Goal: Complete application form

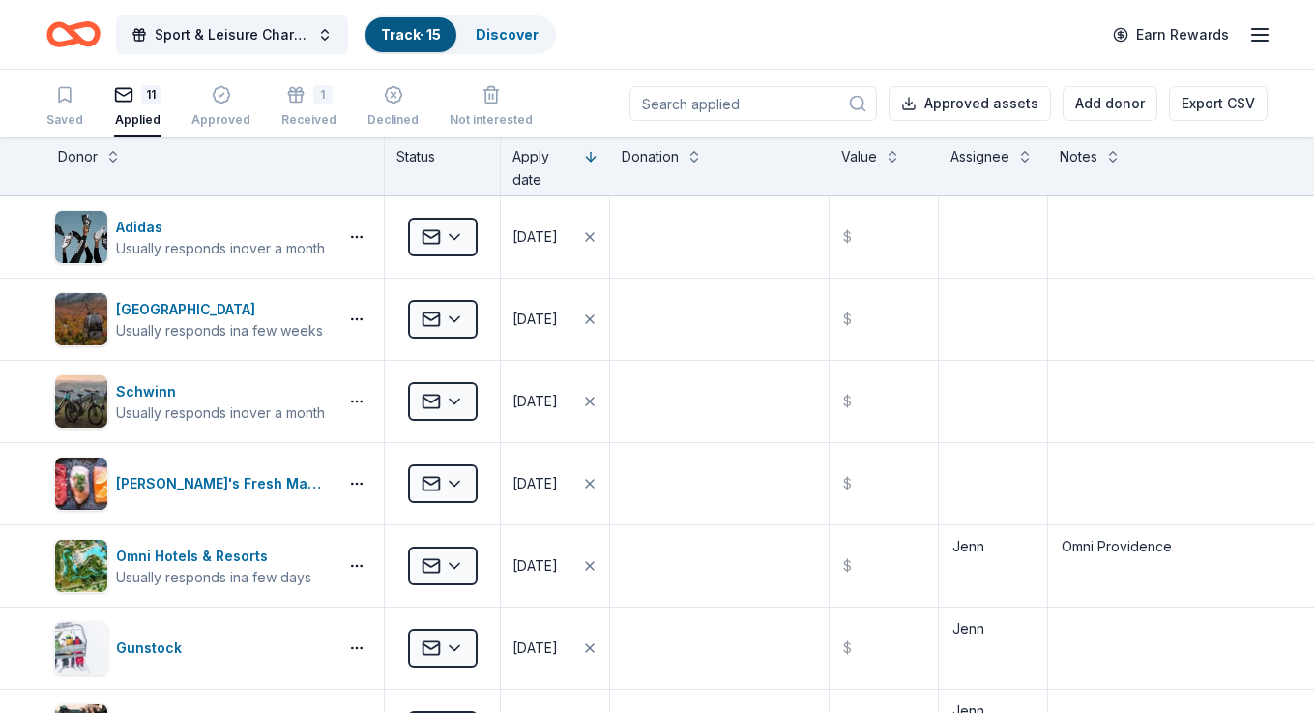
click at [81, 40] on icon "Home" at bounding box center [83, 33] width 30 height 19
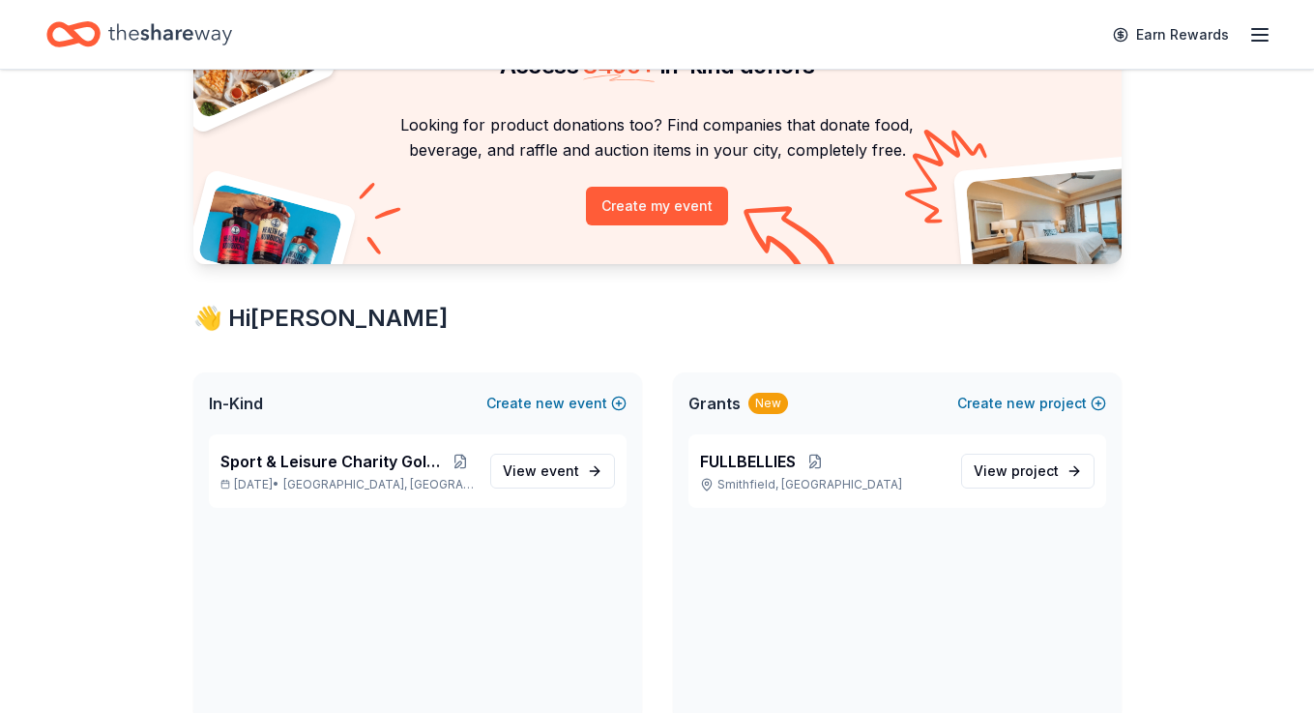
scroll to position [132, 0]
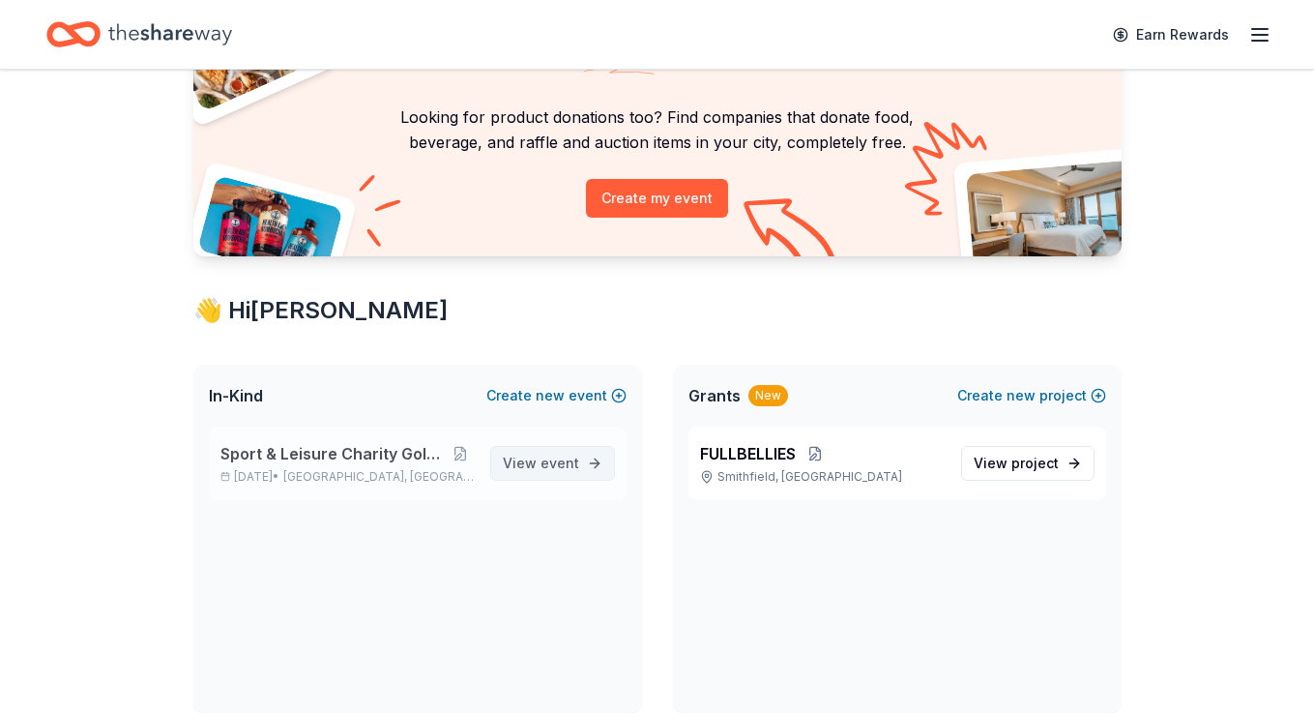
click at [532, 458] on span "View event" at bounding box center [541, 463] width 76 height 23
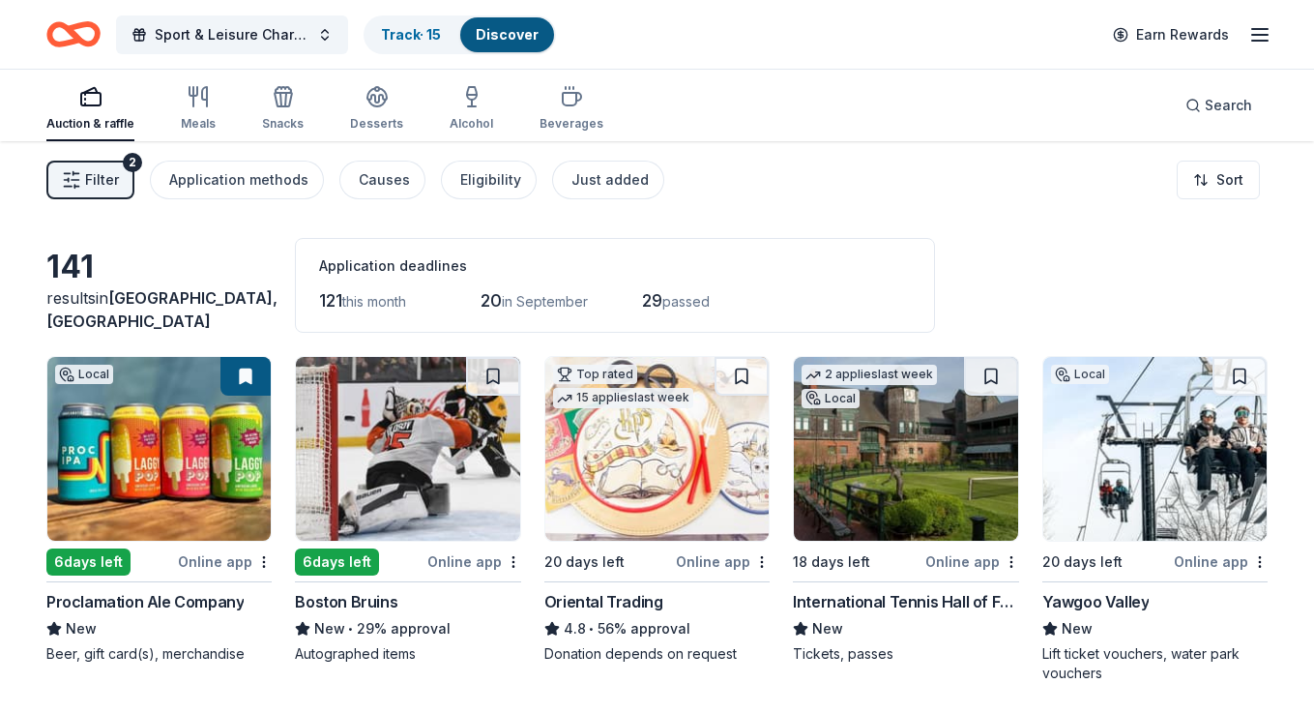
click at [505, 43] on div "Discover" at bounding box center [507, 34] width 94 height 35
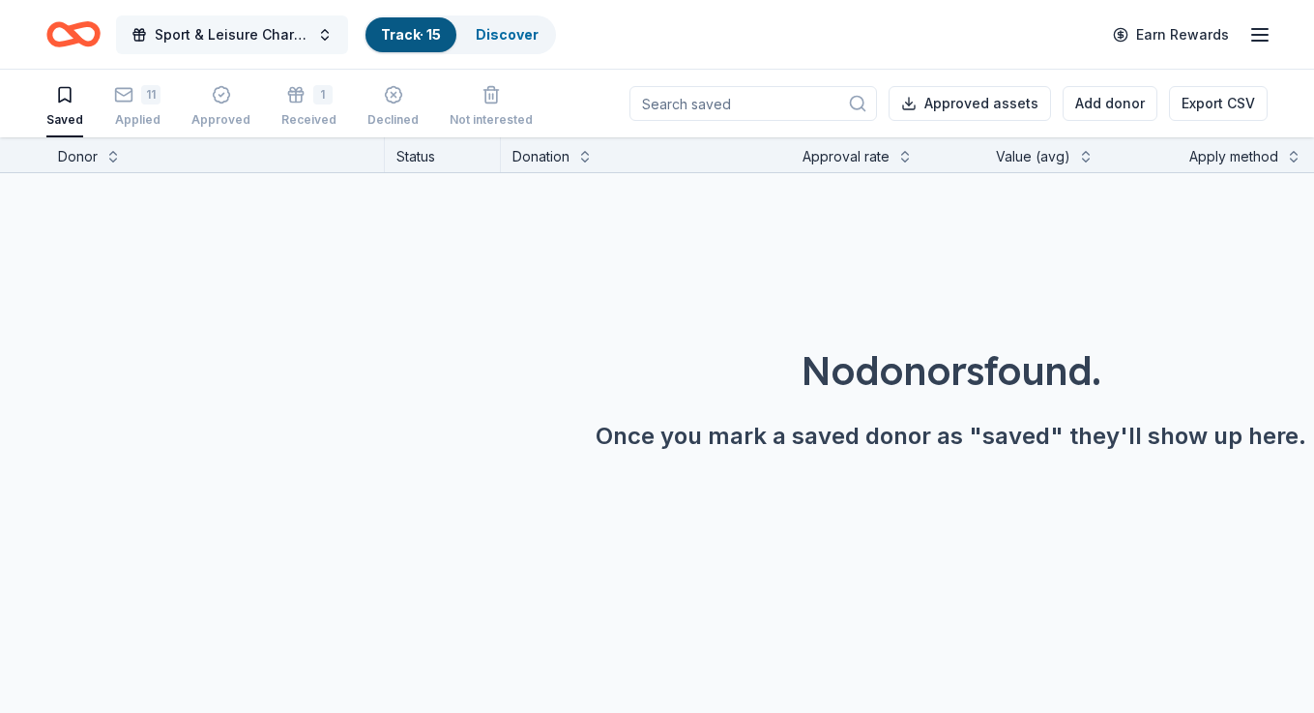
click at [246, 35] on span "Sport & Leisure Charity Golf Tournament" at bounding box center [232, 34] width 155 height 23
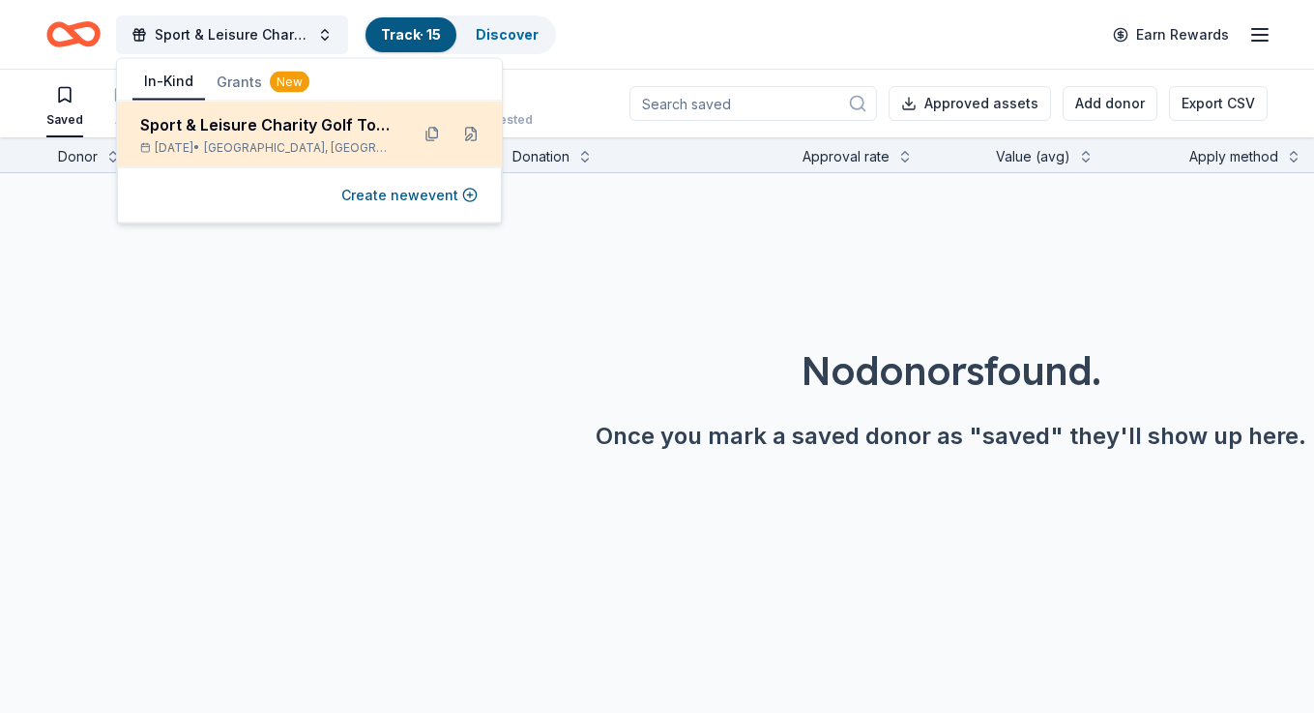
click at [229, 132] on div "Sport & Leisure Charity Golf Tournament" at bounding box center [266, 124] width 253 height 23
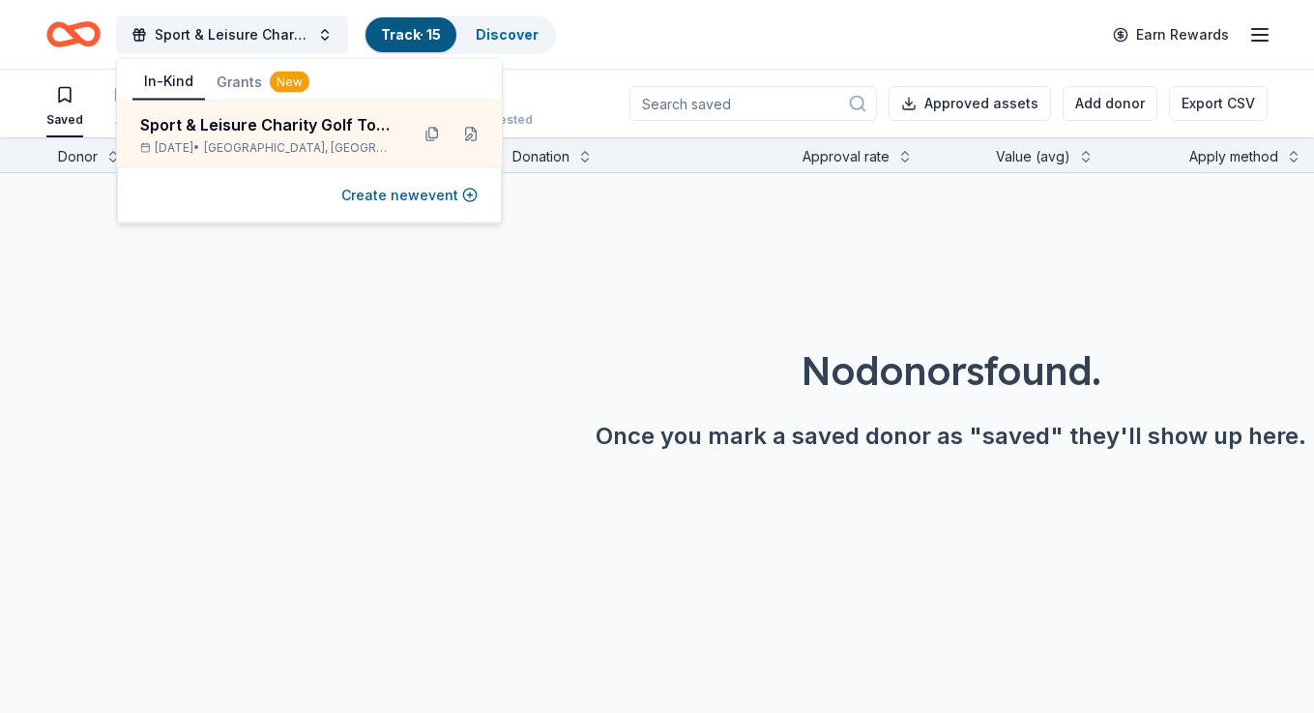
click at [188, 393] on div "No donors found. Once you mark a saved donor as "saved" they'll show up here." at bounding box center [950, 327] width 1901 height 309
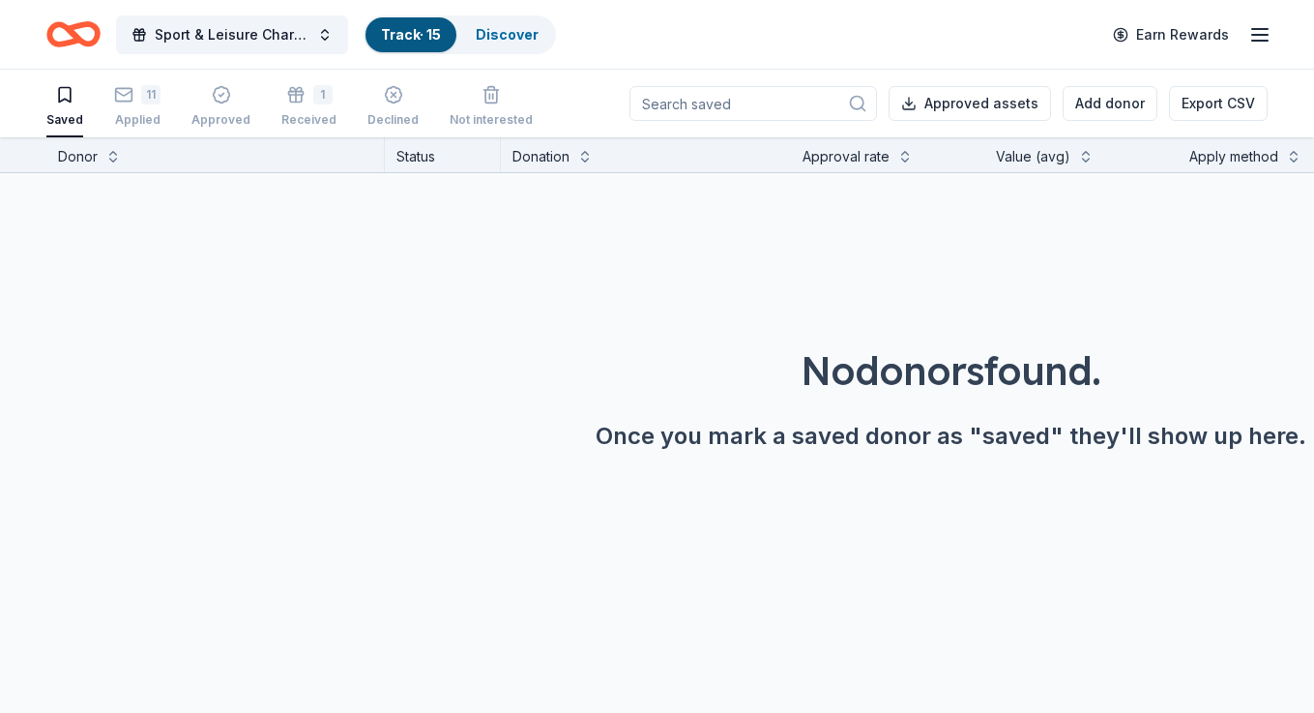
click at [82, 44] on icon "Home" at bounding box center [83, 33] width 30 height 19
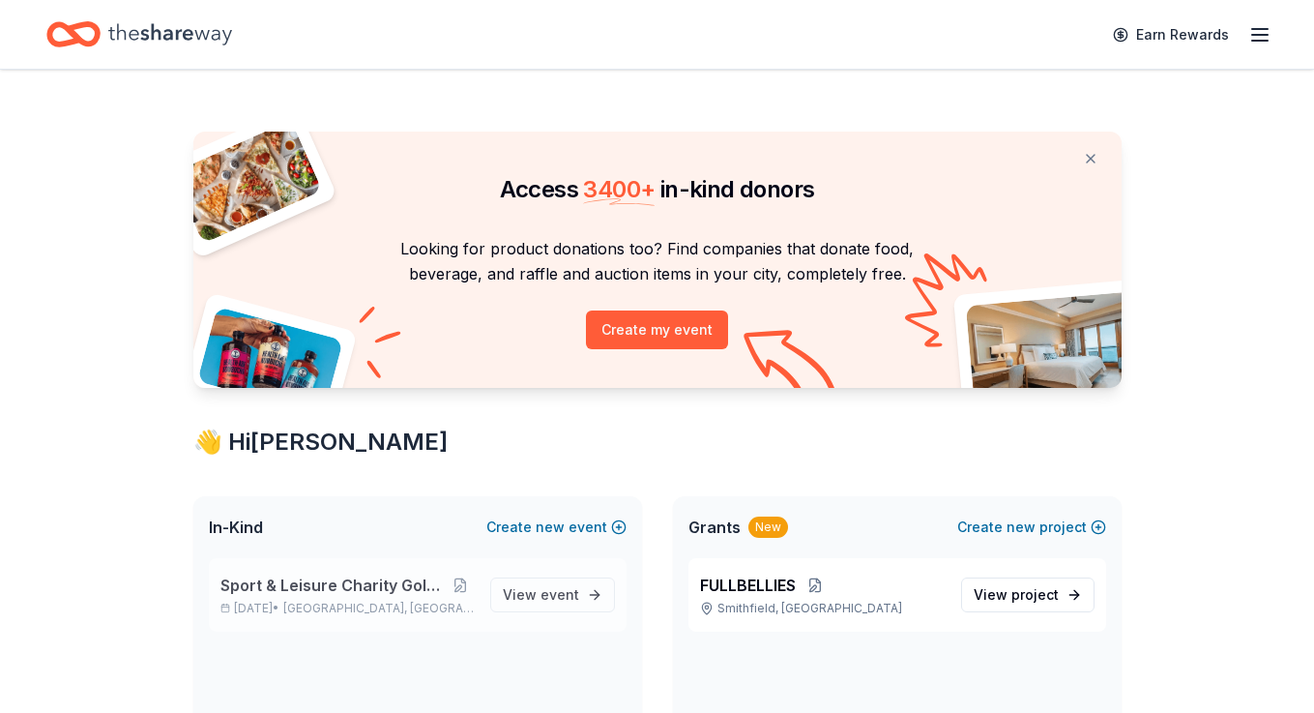
click at [275, 594] on span "Sport & Leisure Charity Golf Tournament" at bounding box center [333, 584] width 226 height 23
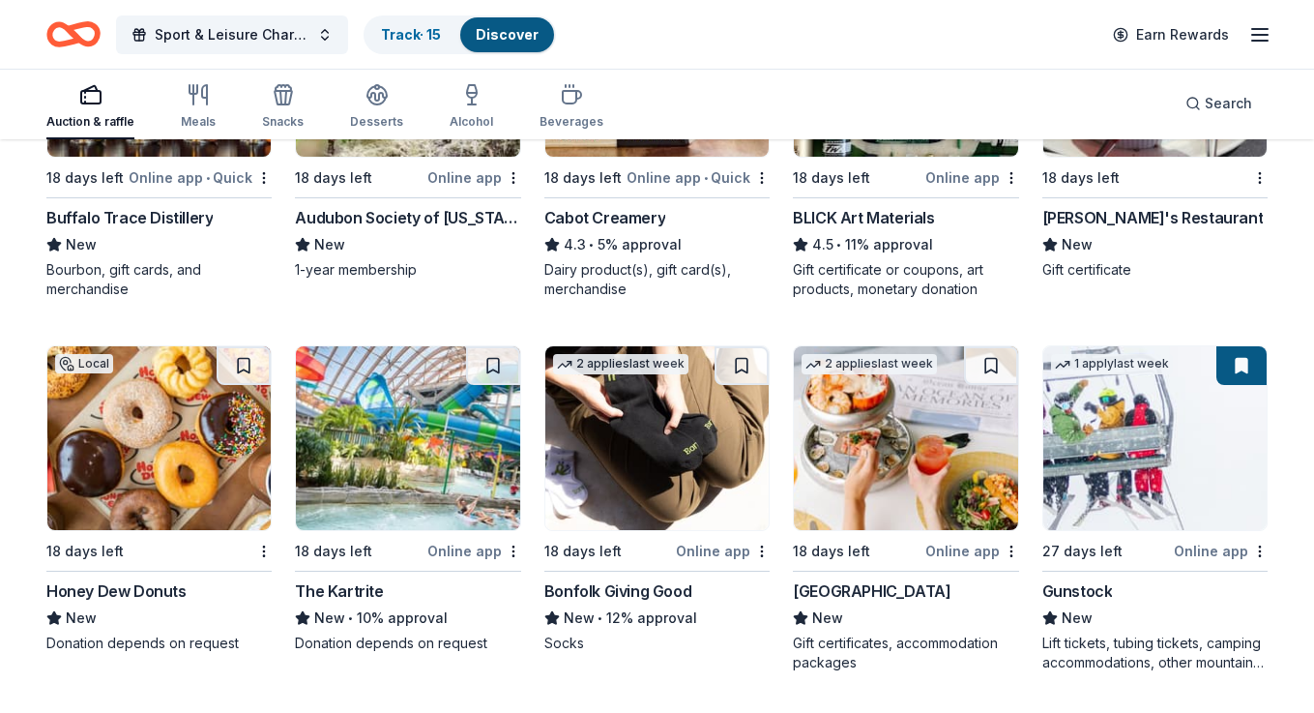
scroll to position [2986, 0]
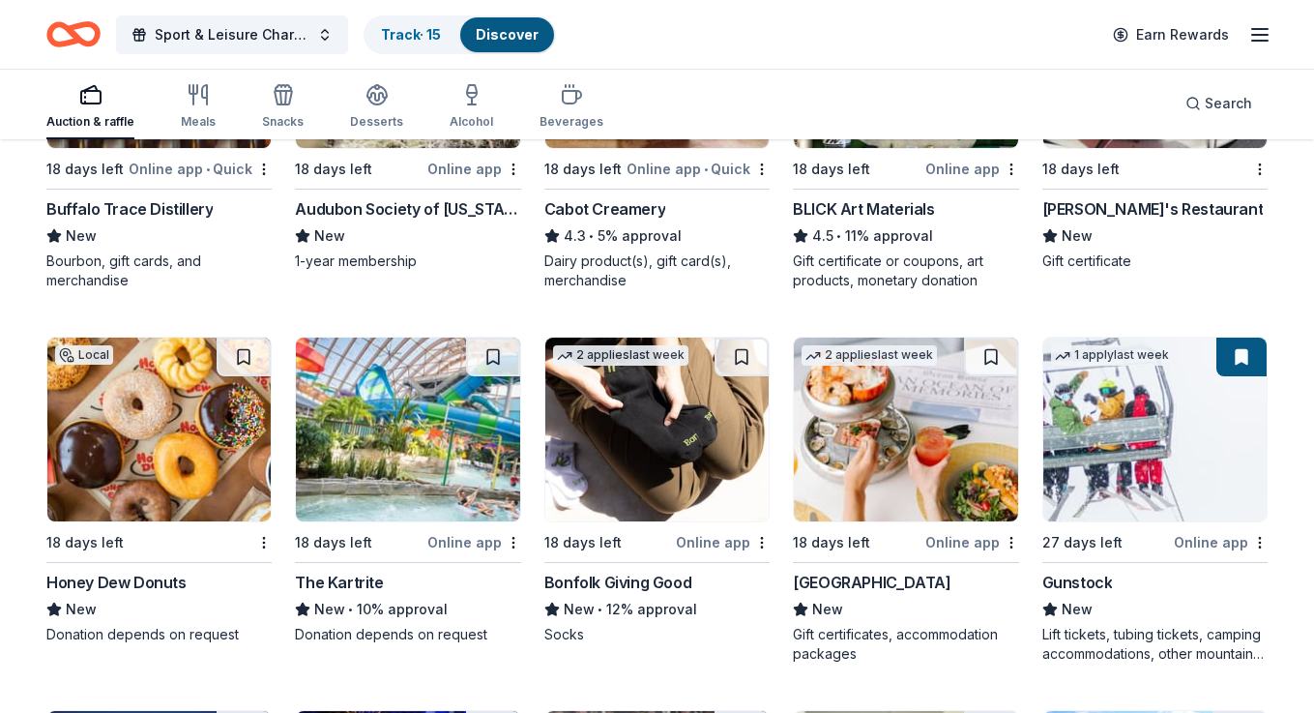
click at [846, 581] on div "Ocean House" at bounding box center [872, 582] width 158 height 23
click at [841, 580] on div "Ocean House" at bounding box center [872, 582] width 158 height 23
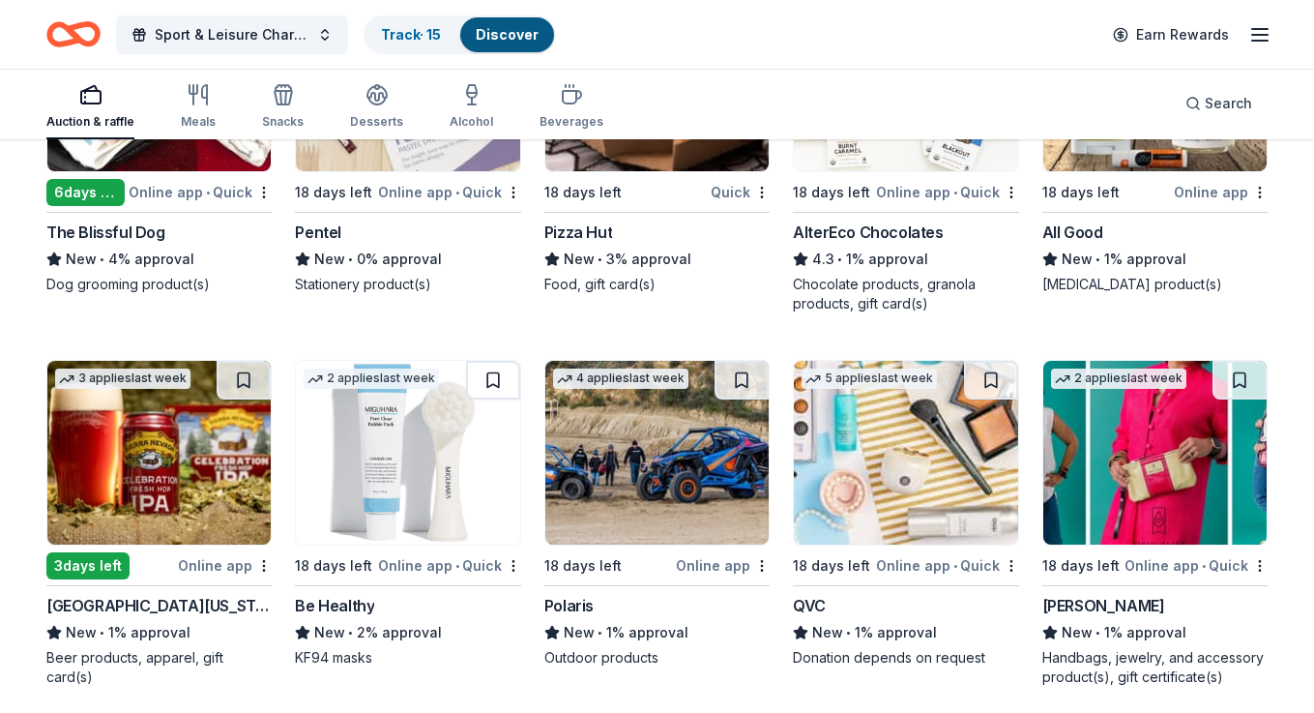
scroll to position [7419, 0]
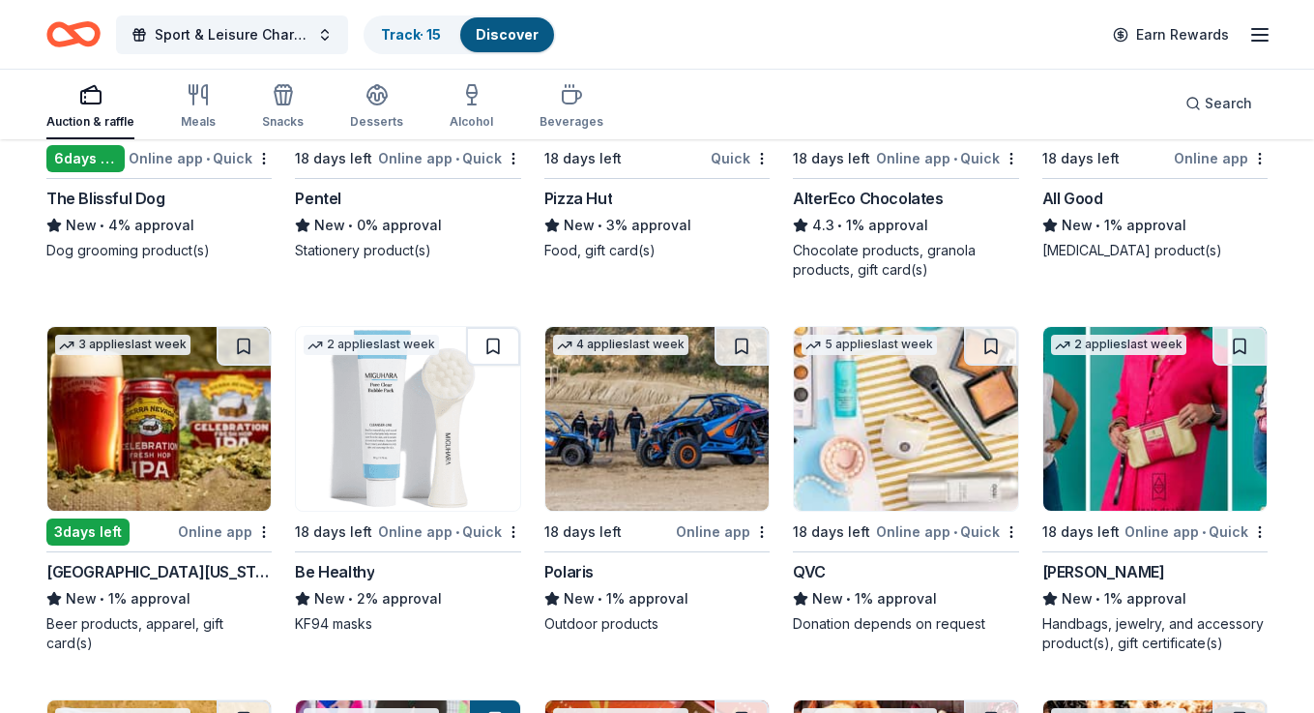
click at [848, 465] on img at bounding box center [905, 419] width 223 height 184
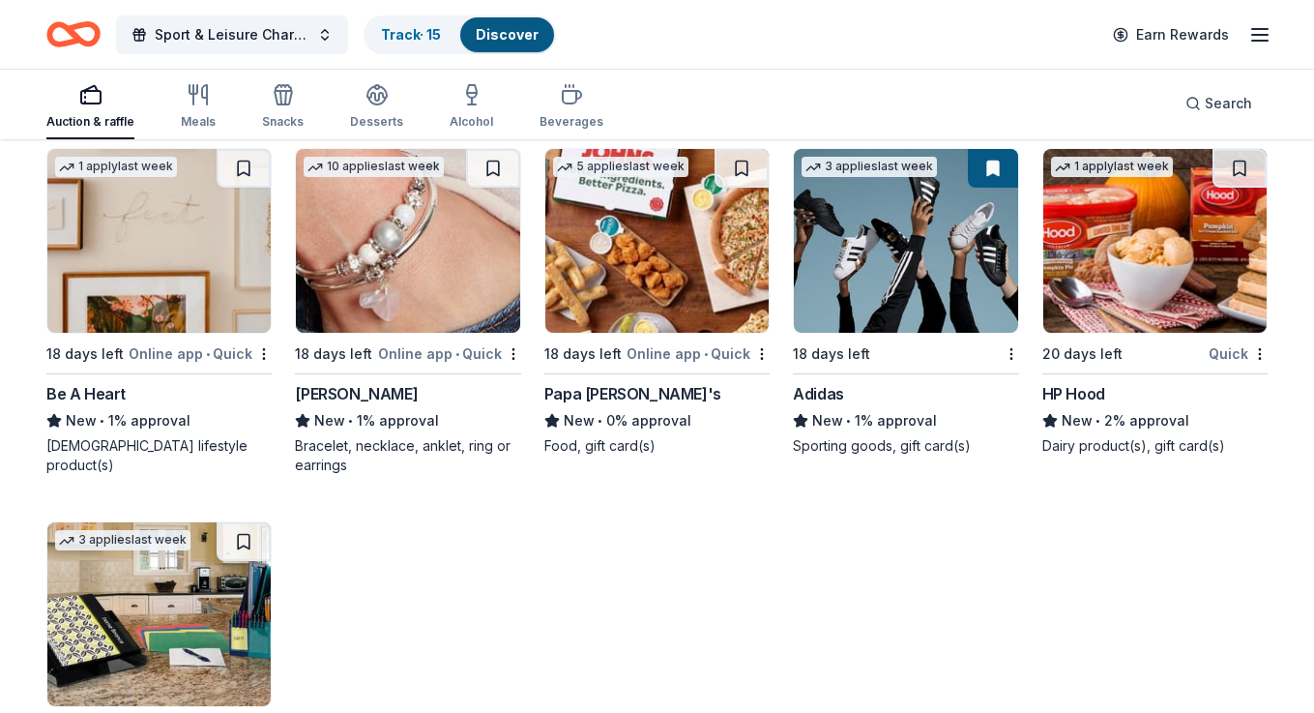
scroll to position [10259, 0]
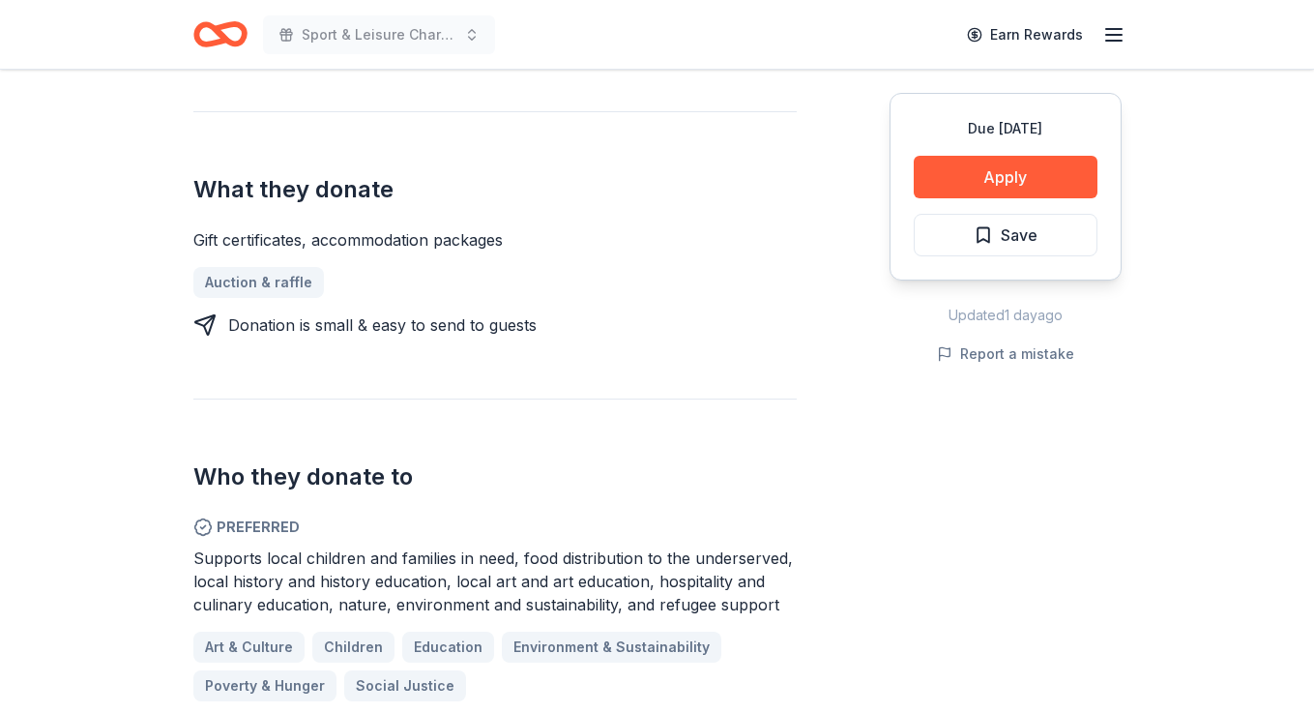
scroll to position [744, 0]
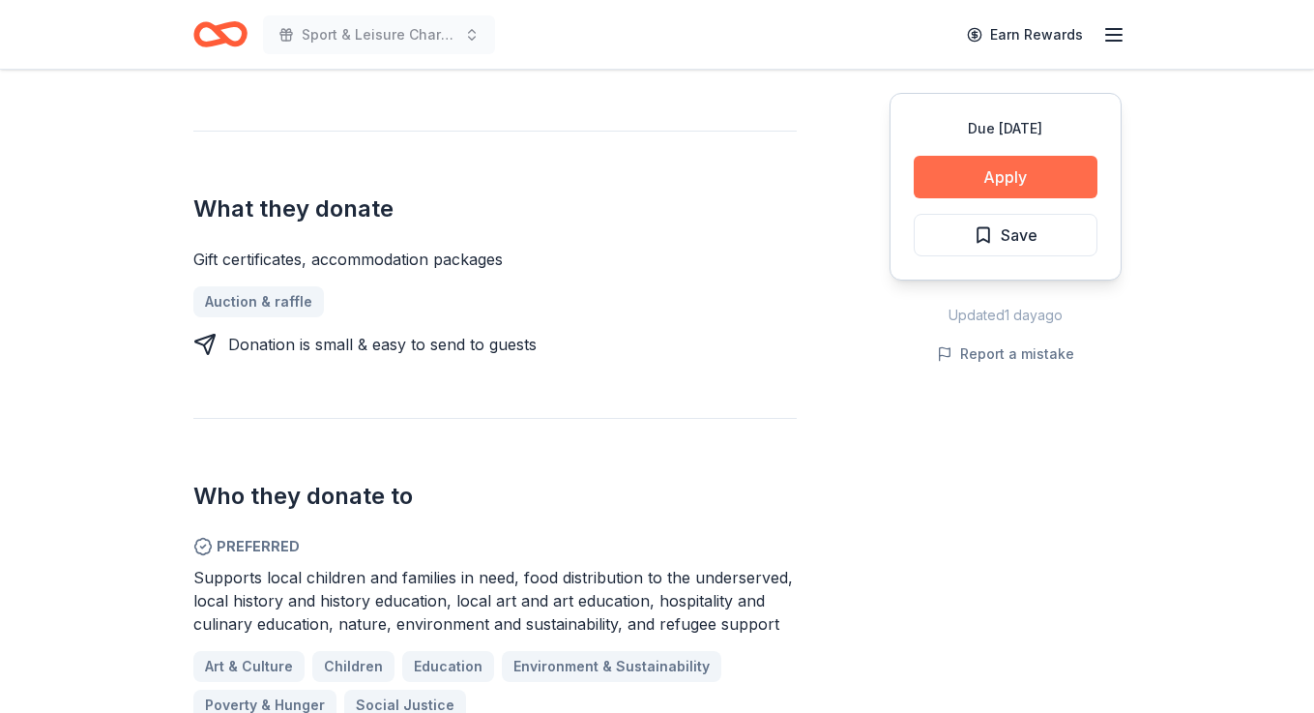
click at [996, 177] on button "Apply" at bounding box center [1006, 177] width 184 height 43
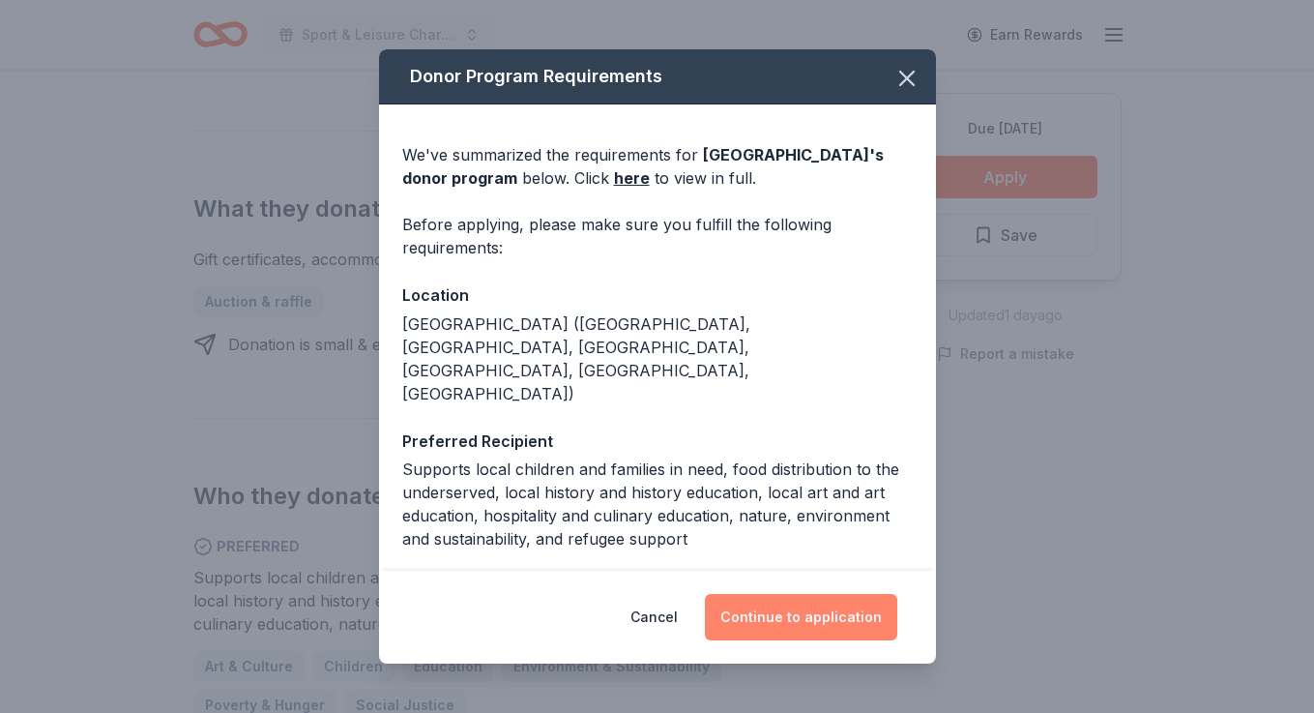
click at [790, 623] on button "Continue to application" at bounding box center [801, 617] width 192 height 46
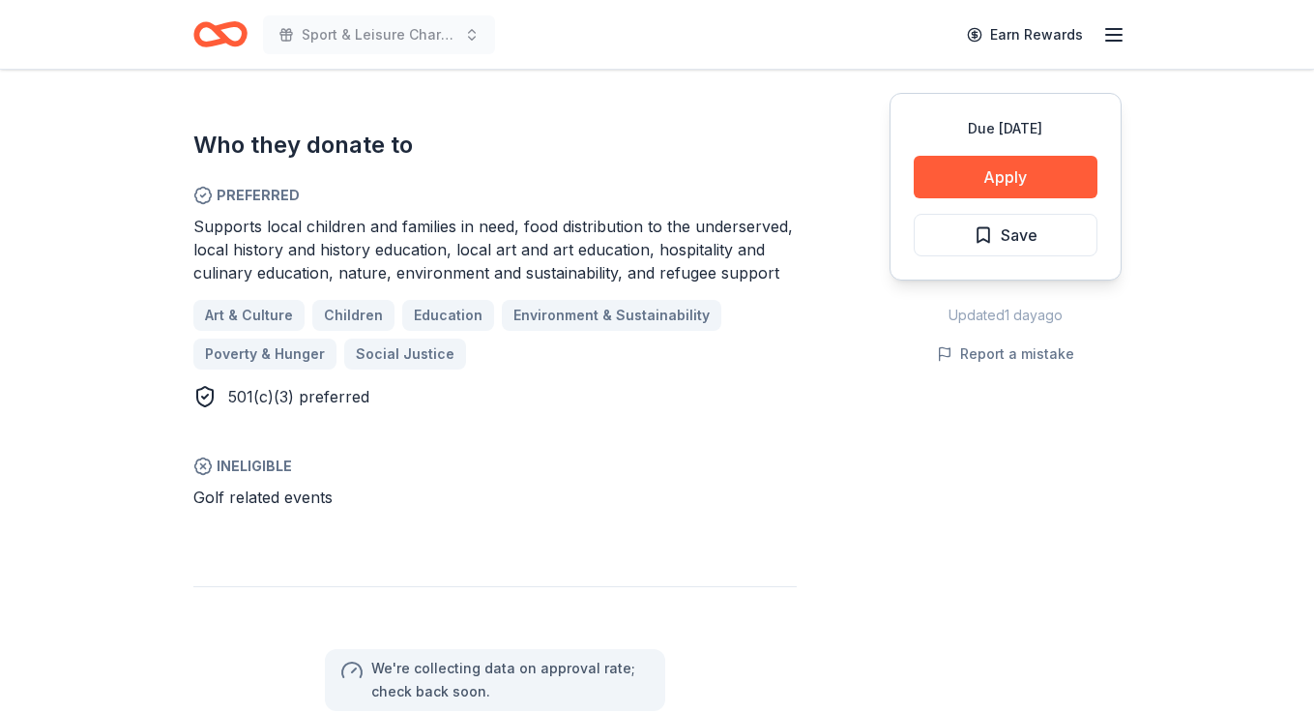
scroll to position [1089, 0]
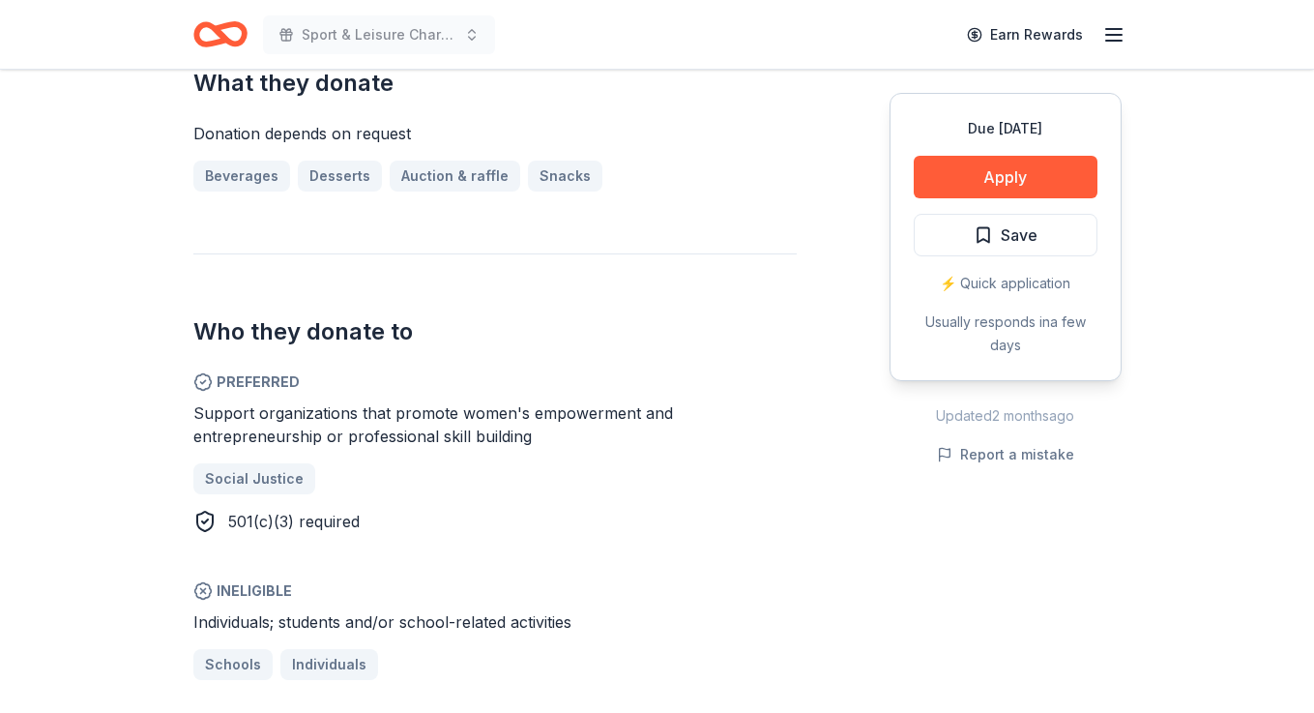
scroll to position [891, 0]
